Goal: Find specific page/section: Find specific page/section

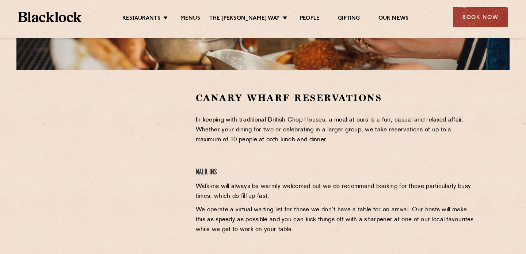
scroll to position [227, 0]
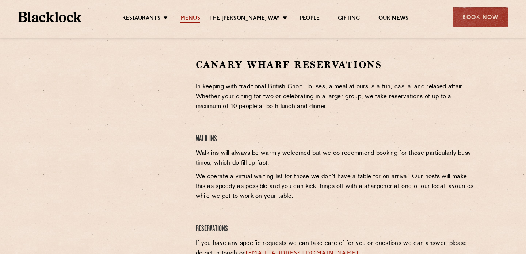
click at [192, 19] on link "Menus" at bounding box center [191, 19] width 20 height 8
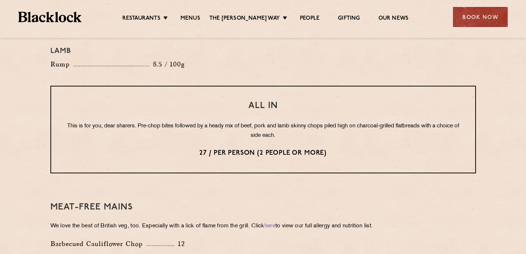
scroll to position [850, 0]
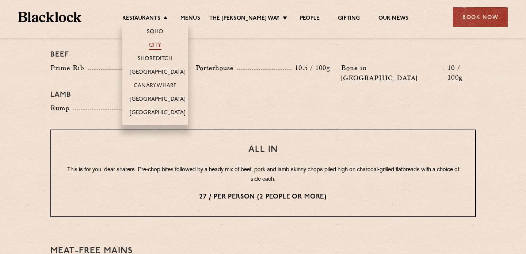
click at [162, 44] on link "City" at bounding box center [155, 46] width 12 height 8
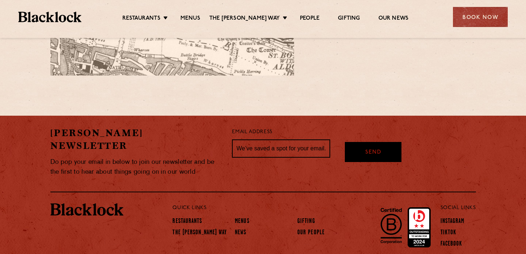
scroll to position [638, 0]
